Goal: Task Accomplishment & Management: Use online tool/utility

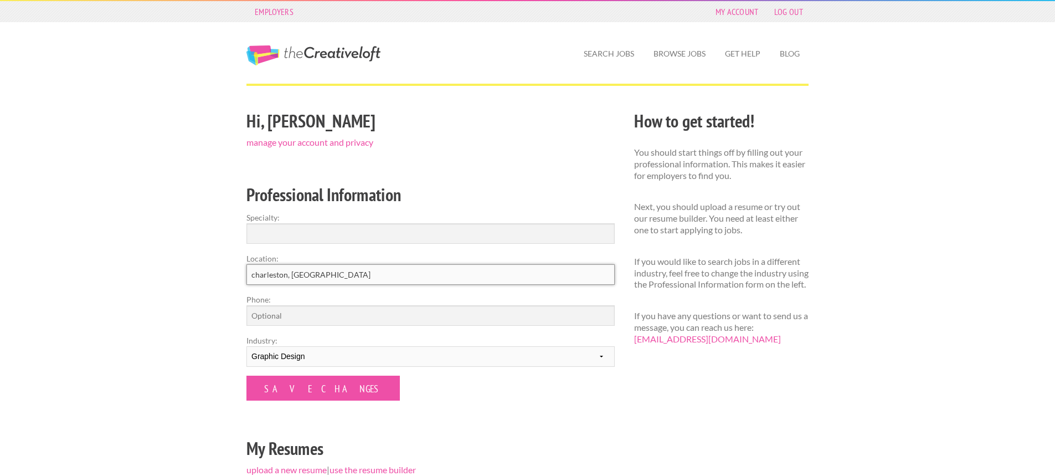
drag, startPoint x: 305, startPoint y: 275, endPoint x: 196, endPoint y: 274, distance: 109.7
click at [196, 272] on div "Employers My Account Log Out The Creative Loft Search Jobs Browse Jobs Get Help…" at bounding box center [527, 344] width 1055 height 688
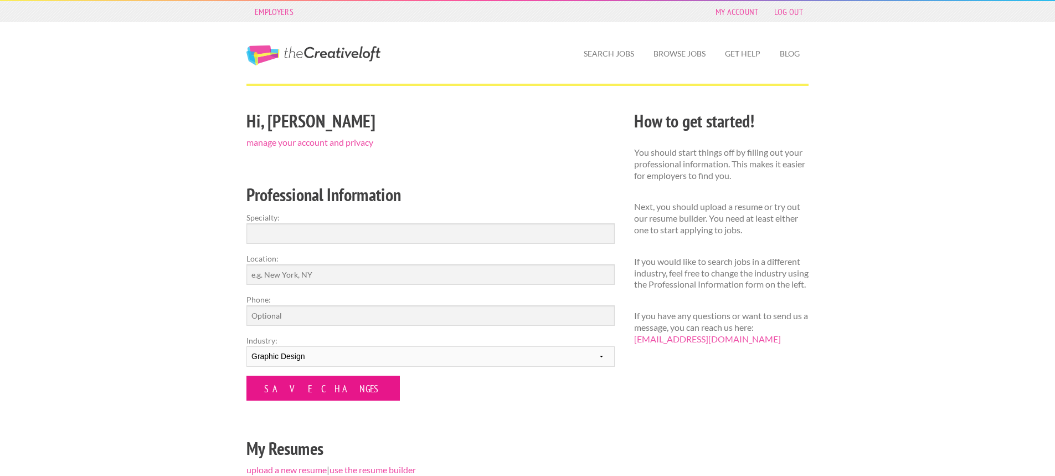
click at [316, 388] on input "Save Changes" at bounding box center [322, 387] width 153 height 25
click at [284, 387] on input "Save Changes" at bounding box center [322, 387] width 153 height 25
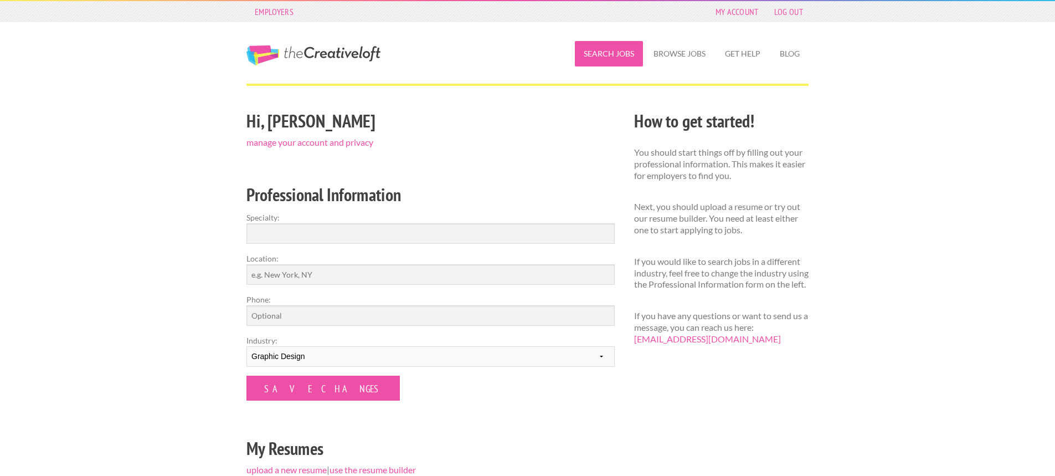
click at [612, 55] on link "Search Jobs" at bounding box center [609, 53] width 68 height 25
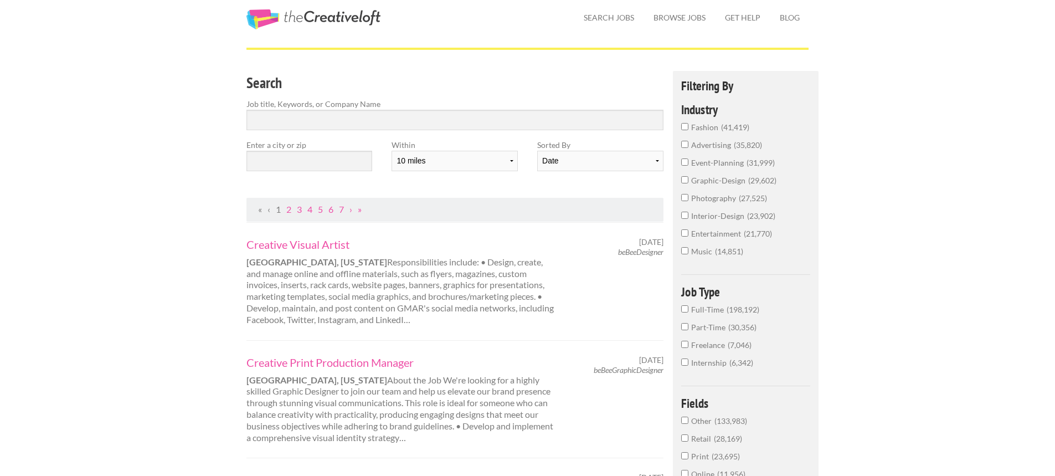
scroll to position [55, 0]
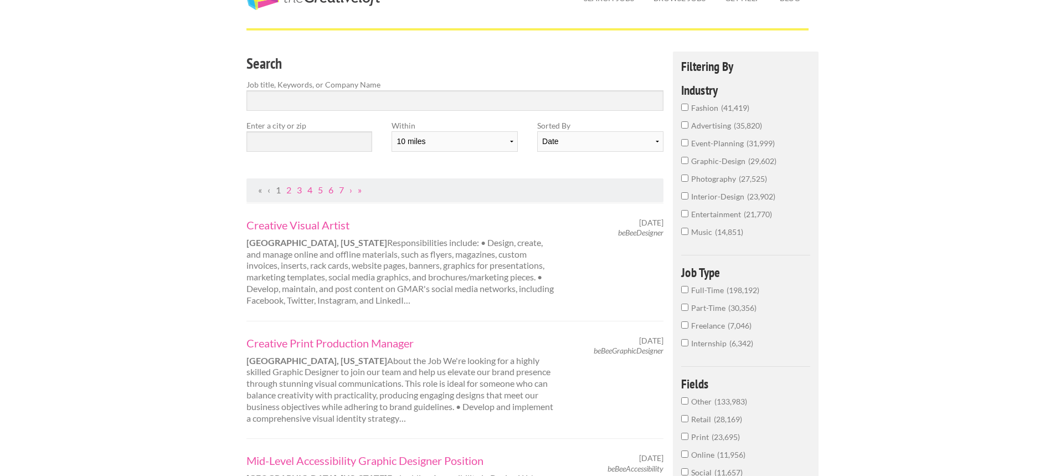
click at [683, 290] on input "Full-Time 198,192" at bounding box center [684, 289] width 7 height 7
click at [685, 177] on input "graphic-design 25,870" at bounding box center [684, 176] width 7 height 7
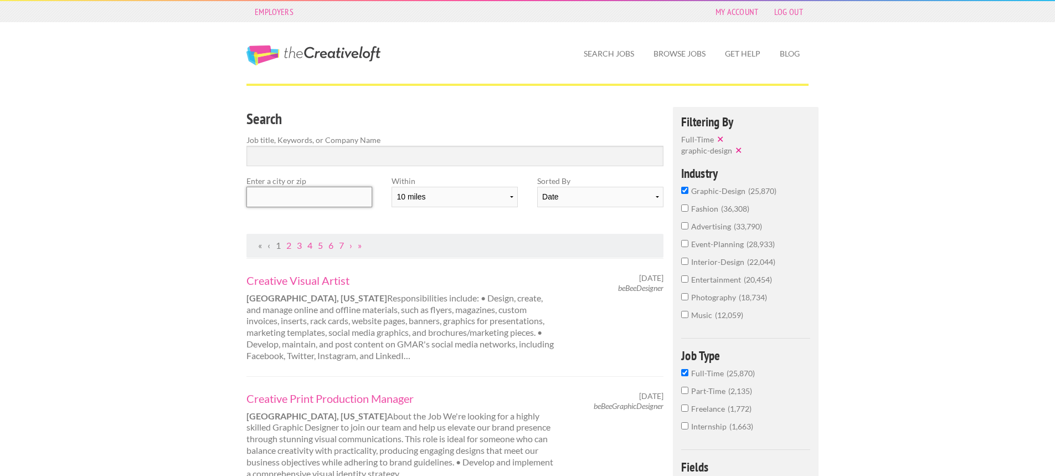
click at [320, 202] on input "text" at bounding box center [309, 197] width 126 height 20
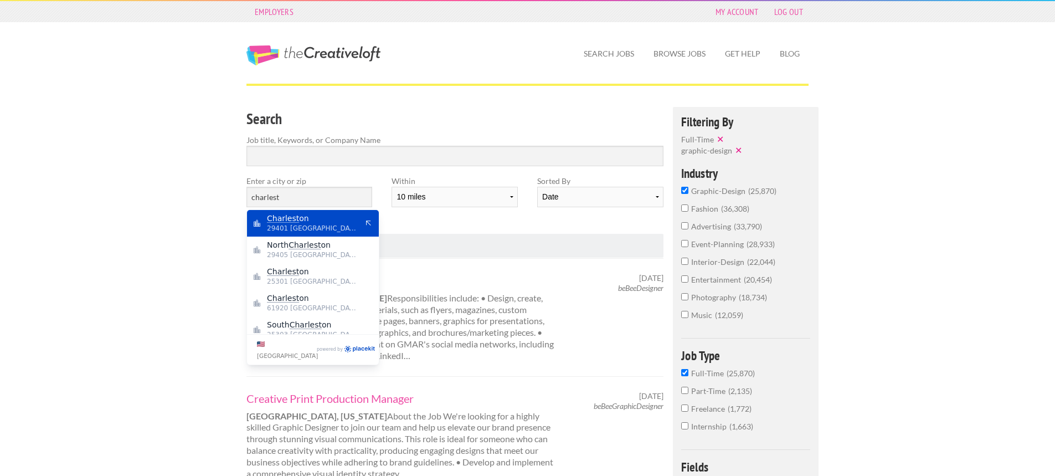
click at [308, 224] on span "29401 United States of America" at bounding box center [312, 228] width 91 height 10
type input "Charleston"
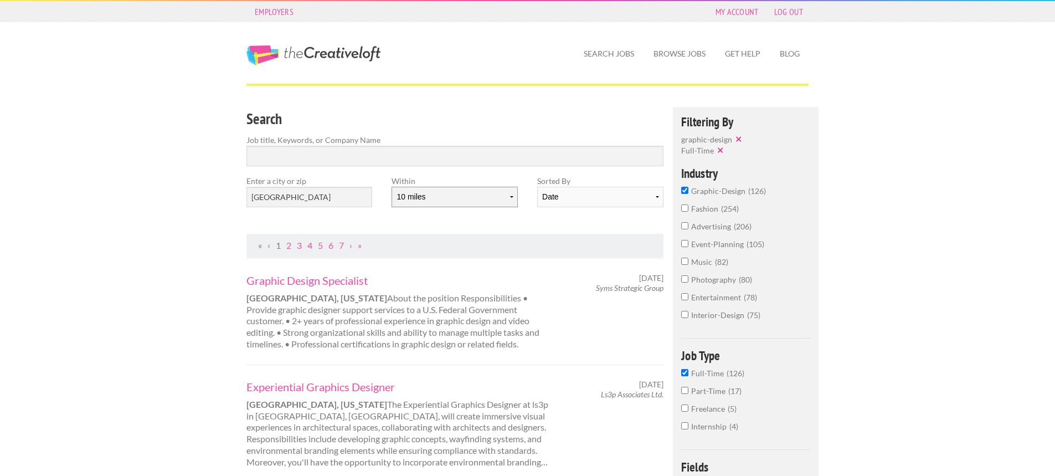
click at [510, 195] on select "10 miles 20 miles 50 miles 100 miles 200 miles 300 miles 400 miles 500 miles" at bounding box center [455, 197] width 126 height 20
click at [392, 187] on select "10 miles 20 miles 50 miles 100 miles 200 miles 300 miles 400 miles 500 miles" at bounding box center [455, 197] width 126 height 20
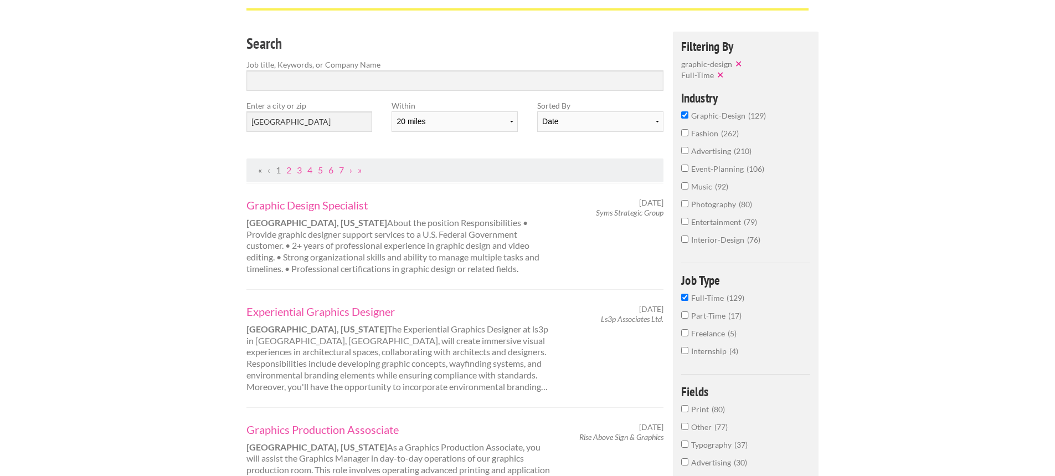
scroll to position [55, 0]
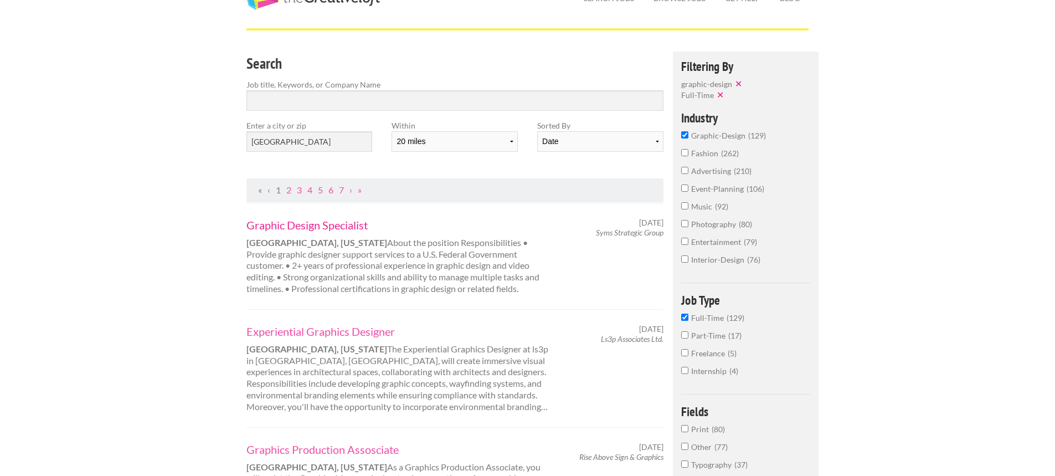
click at [290, 225] on link "Graphic Design Specialist" at bounding box center [400, 225] width 308 height 14
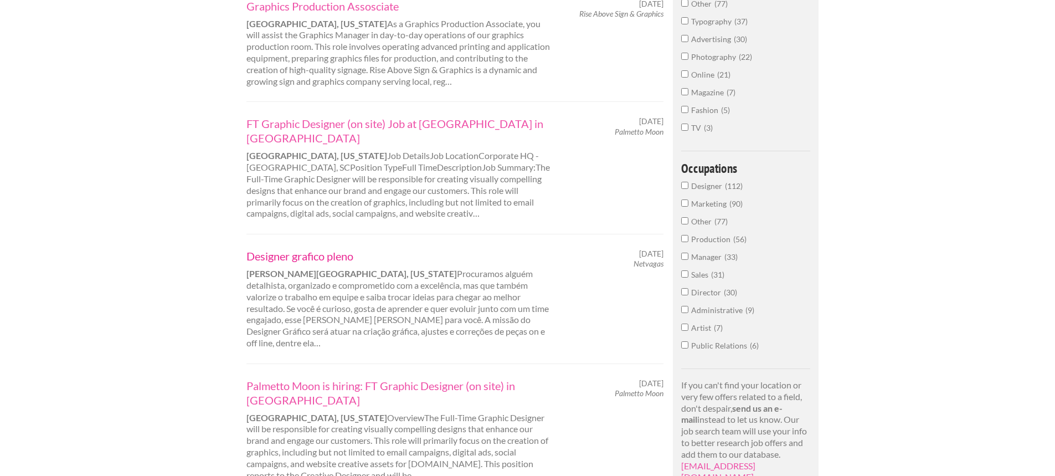
scroll to position [554, 0]
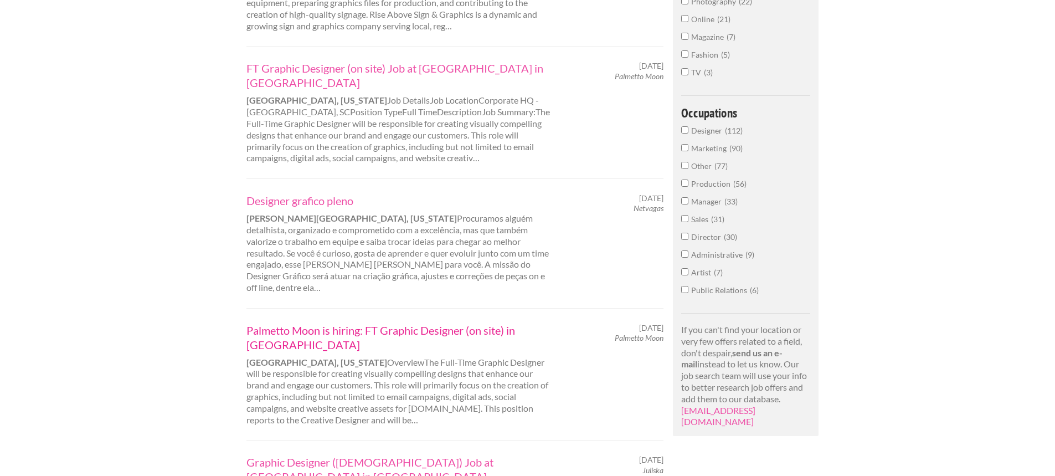
click at [384, 323] on link "Palmetto Moon is hiring: FT Graphic Designer (on site) in [GEOGRAPHIC_DATA]" at bounding box center [400, 337] width 308 height 29
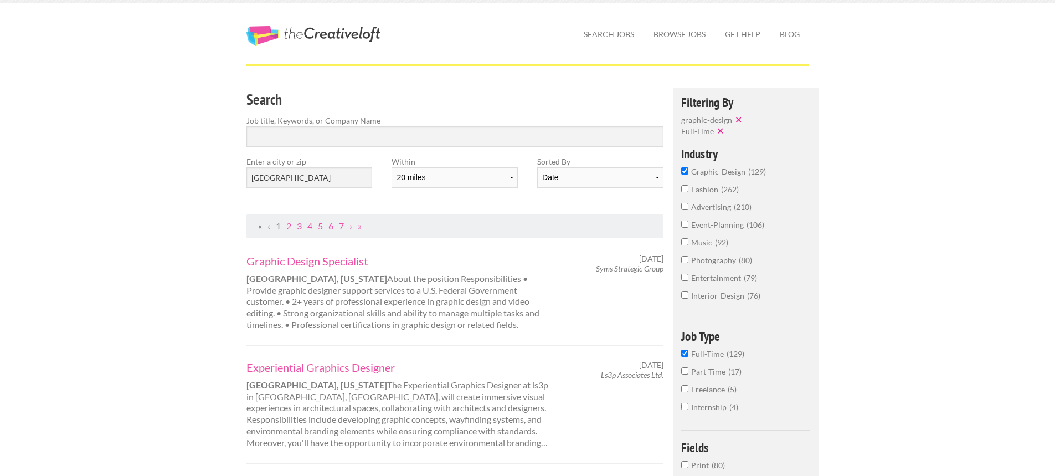
scroll to position [0, 0]
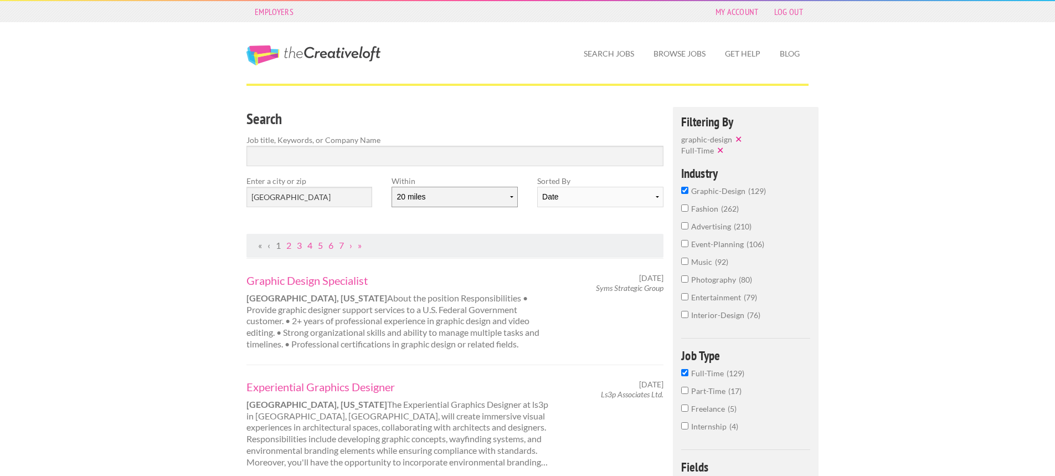
click at [509, 196] on select "10 miles 20 miles 50 miles 100 miles 200 miles 300 miles 400 miles 500 miles" at bounding box center [455, 197] width 126 height 20
select select "50"
click at [392, 187] on select "10 miles 20 miles 50 miles 100 miles 200 miles 300 miles 400 miles 500 miles" at bounding box center [455, 197] width 126 height 20
click at [686, 188] on input "graphic-design 132" at bounding box center [684, 190] width 7 height 7
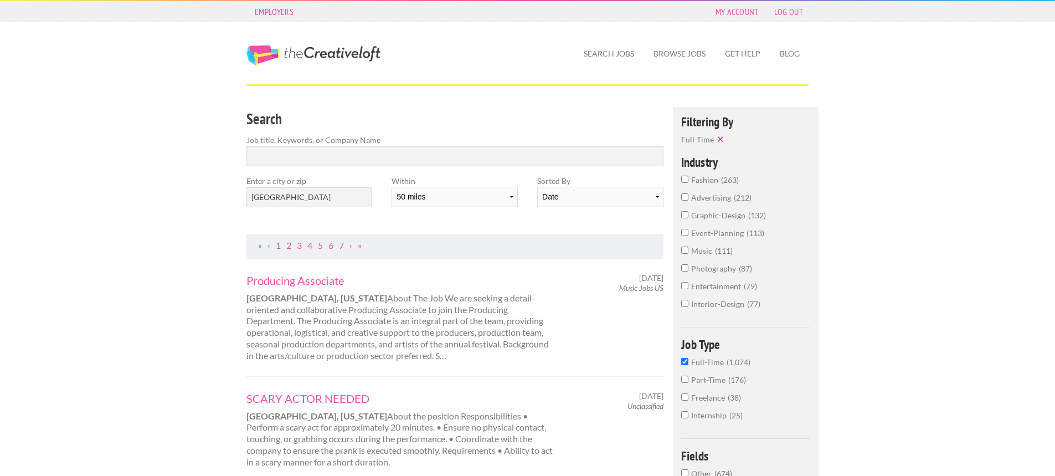
click at [687, 267] on input "photography 87" at bounding box center [684, 267] width 7 height 7
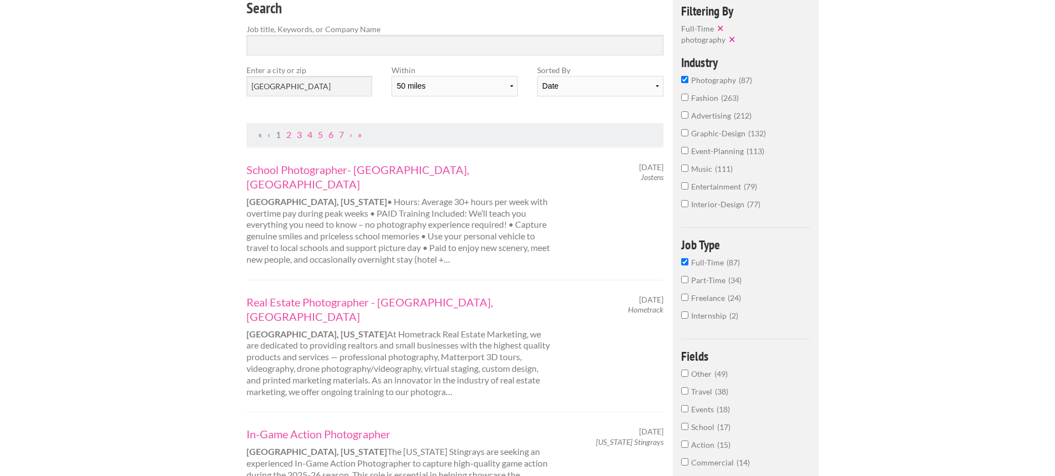
scroll to position [166, 0]
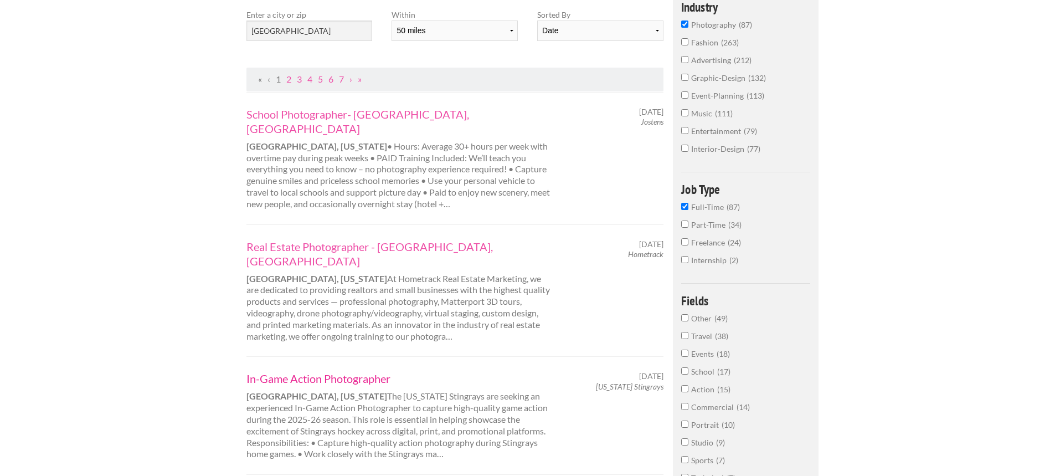
click at [321, 371] on link "In-Game Action Photographer" at bounding box center [400, 378] width 308 height 14
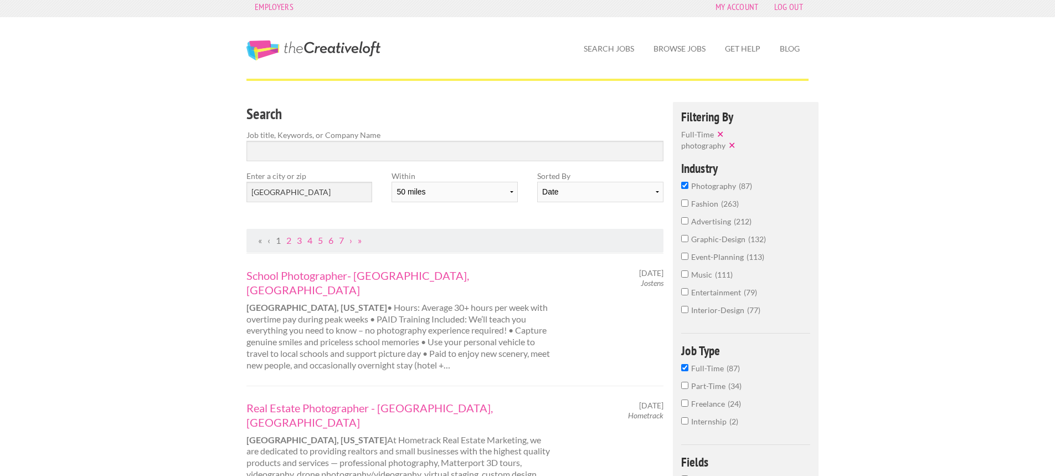
scroll to position [0, 0]
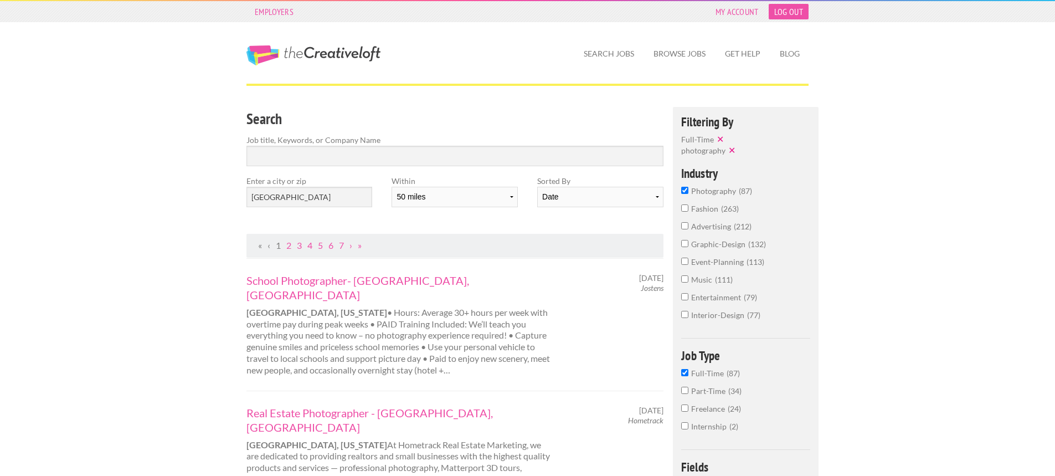
click at [798, 7] on link "Log Out" at bounding box center [789, 12] width 40 height 16
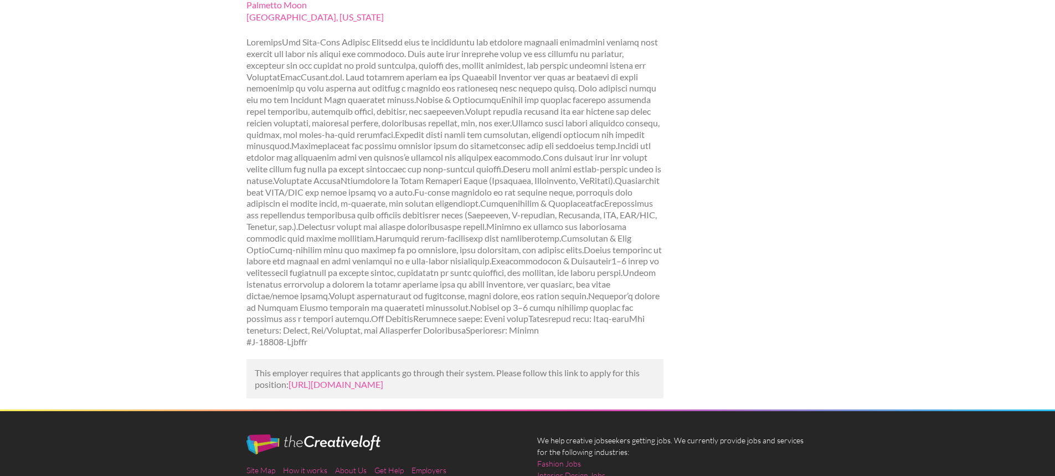
scroll to position [166, 0]
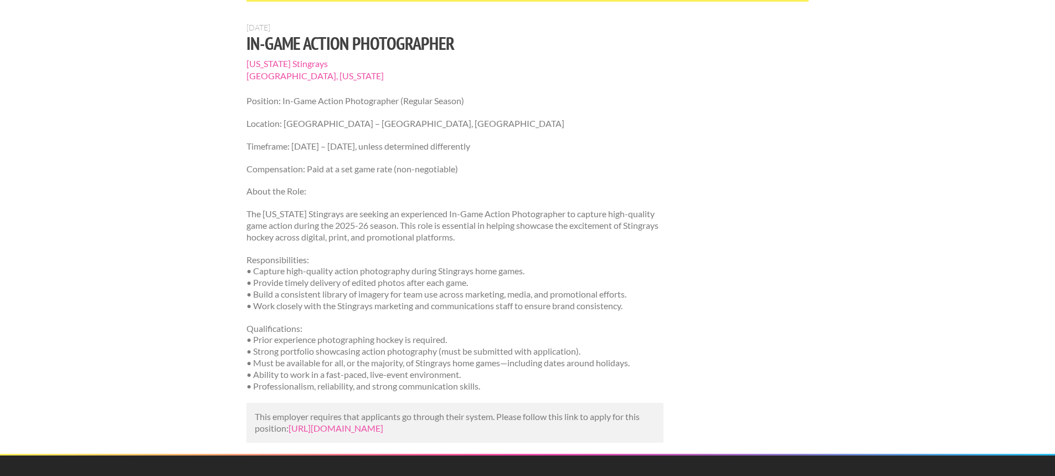
scroll to position [111, 0]
